Goal: Task Accomplishment & Management: Use online tool/utility

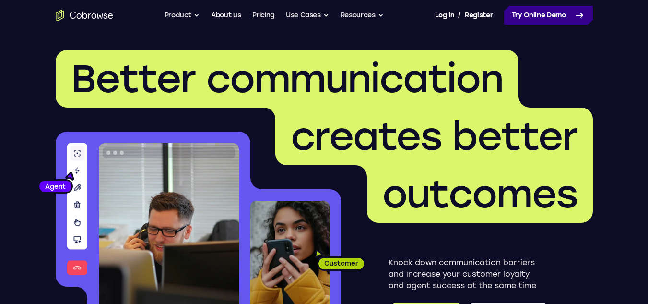
click at [530, 12] on link "Try Online Demo" at bounding box center [548, 15] width 89 height 19
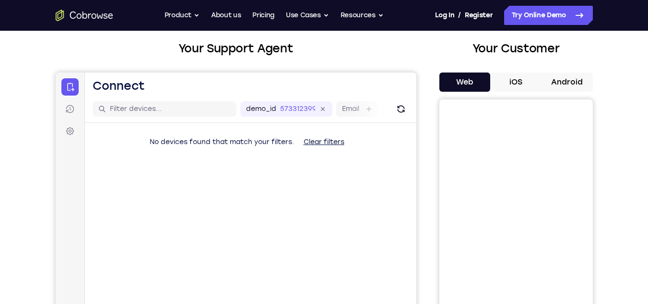
scroll to position [52, 0]
click at [519, 83] on button "iOS" at bounding box center [515, 82] width 51 height 19
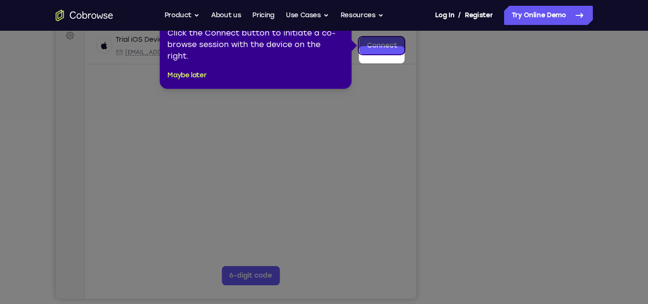
scroll to position [139, 0]
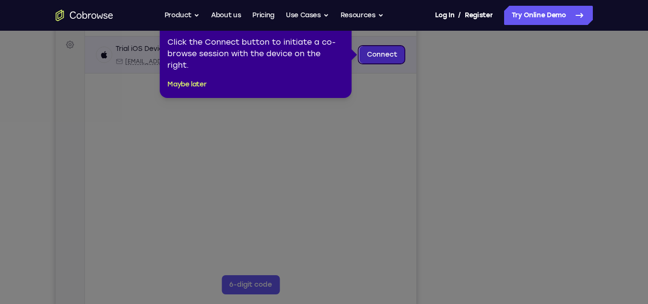
click at [378, 52] on link "Connect" at bounding box center [382, 54] width 46 height 17
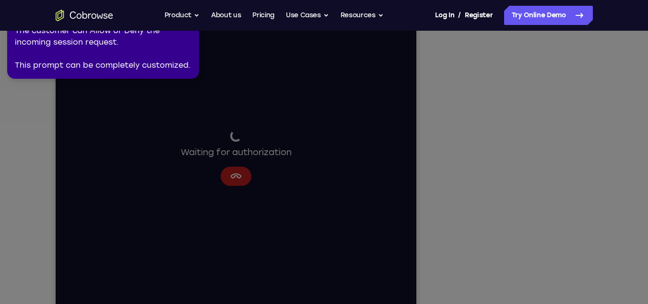
scroll to position [127, 0]
click at [519, 283] on icon at bounding box center [325, 149] width 659 height 307
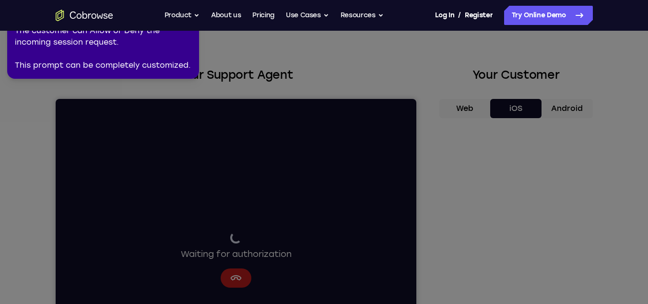
scroll to position [0, 0]
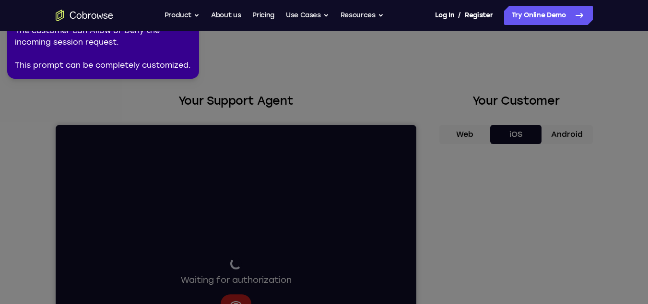
click at [173, 70] on div "The customer can Allow or Deny the incoming session request. This prompt can be…" at bounding box center [103, 48] width 177 height 46
click at [181, 47] on div "The customer can Allow or Deny the incoming session request. This prompt can be…" at bounding box center [103, 48] width 177 height 46
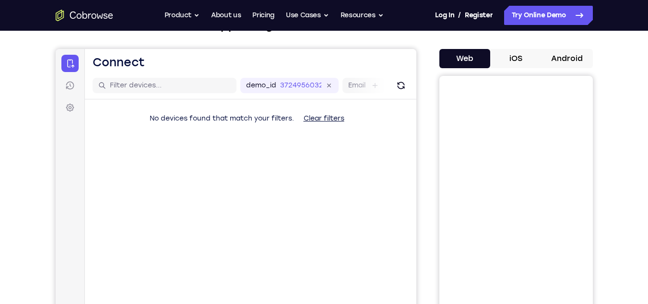
scroll to position [77, 0]
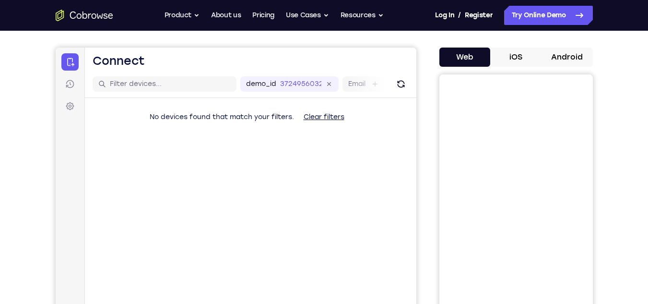
click at [524, 60] on button "iOS" at bounding box center [515, 56] width 51 height 19
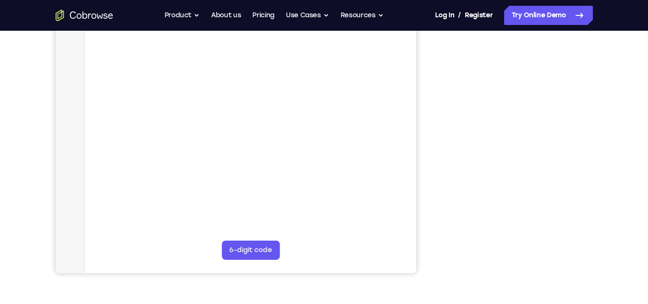
scroll to position [175, 0]
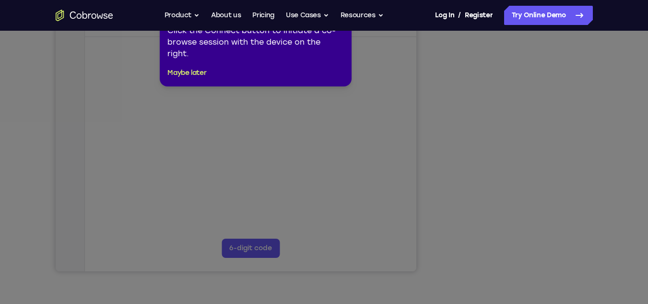
click at [511, 260] on icon at bounding box center [327, 152] width 655 height 304
click at [184, 71] on button "Maybe later" at bounding box center [186, 73] width 39 height 12
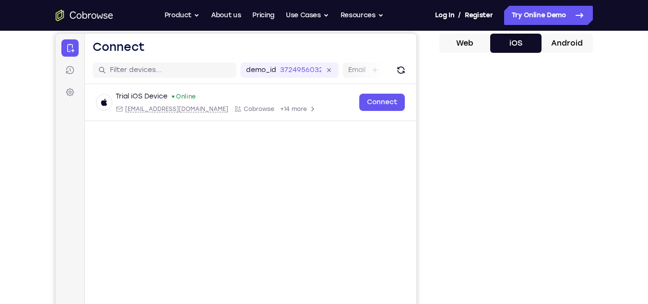
scroll to position [91, 0]
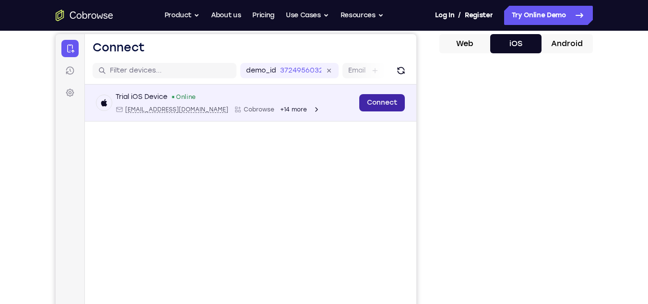
click at [375, 98] on link "Connect" at bounding box center [382, 102] width 46 height 17
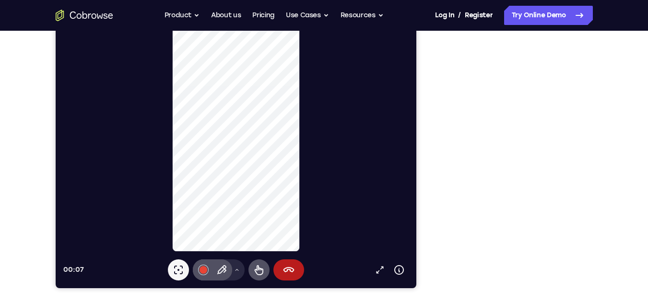
scroll to position [160, 0]
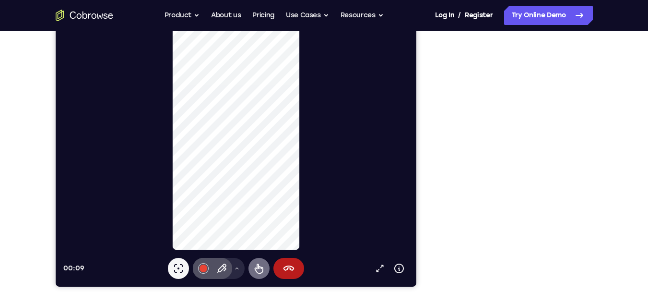
click at [258, 269] on icon at bounding box center [259, 268] width 12 height 12
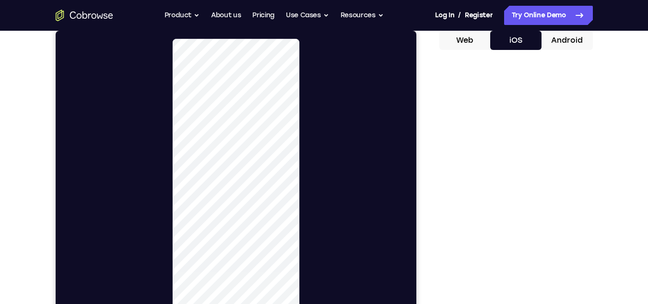
scroll to position [94, 0]
click at [560, 38] on button "Android" at bounding box center [567, 39] width 51 height 19
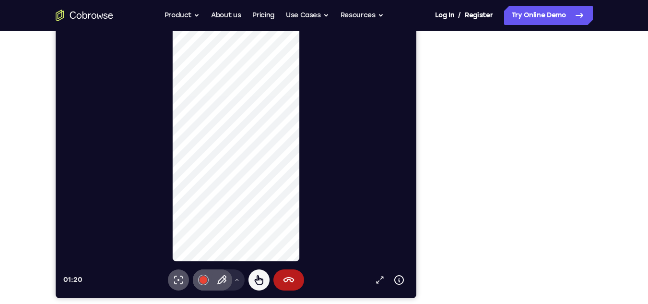
scroll to position [189, 0]
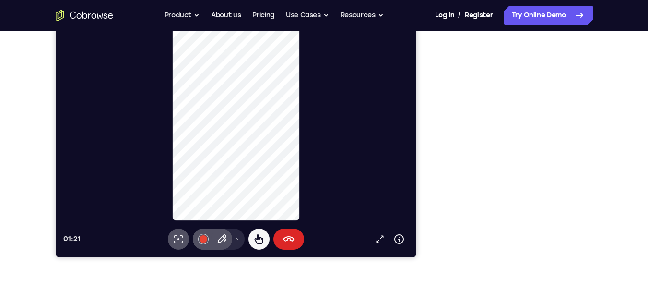
click at [283, 243] on icon at bounding box center [289, 239] width 12 height 12
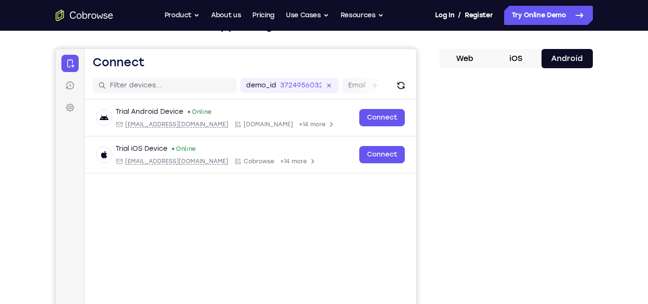
scroll to position [75, 0]
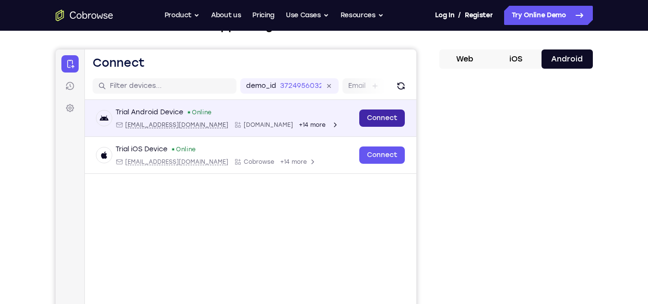
click at [381, 115] on link "Connect" at bounding box center [382, 117] width 46 height 17
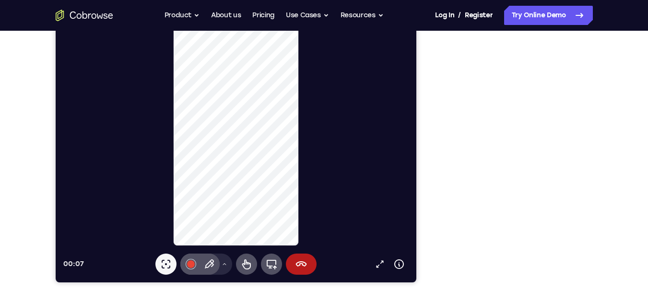
scroll to position [165, 0]
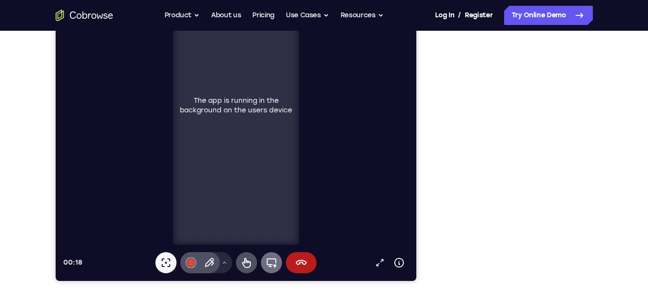
click at [268, 265] on icon at bounding box center [271, 263] width 12 height 12
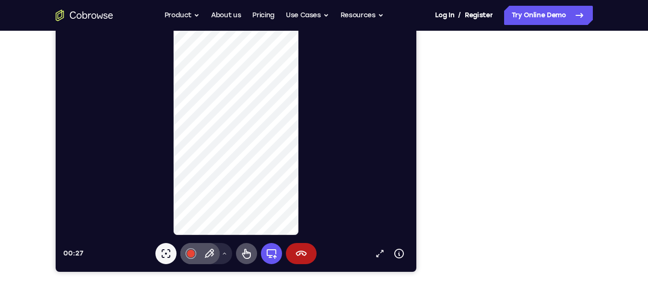
scroll to position [169, 0]
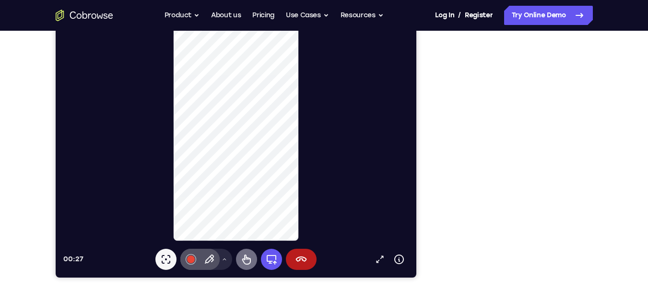
click at [247, 254] on icon at bounding box center [246, 259] width 12 height 12
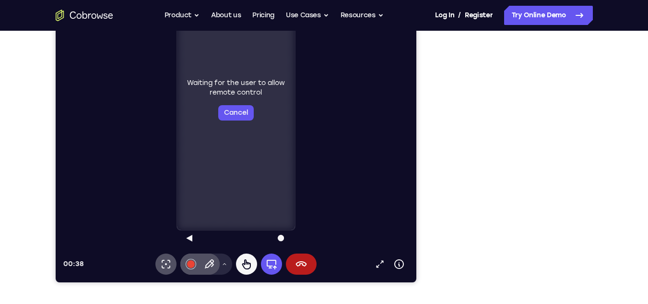
scroll to position [135, 0]
